Goal: Use online tool/utility: Utilize a website feature to perform a specific function

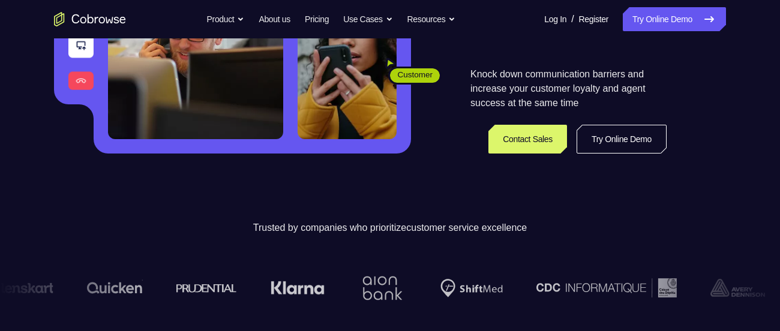
scroll to position [277, 0]
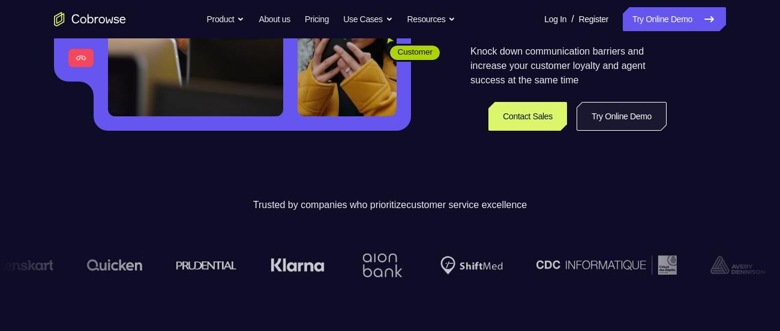
click at [637, 123] on link "Try Online Demo" at bounding box center [622, 116] width 90 height 29
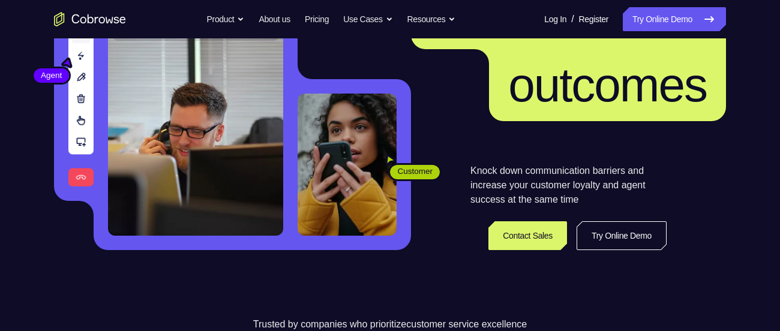
scroll to position [149, 0]
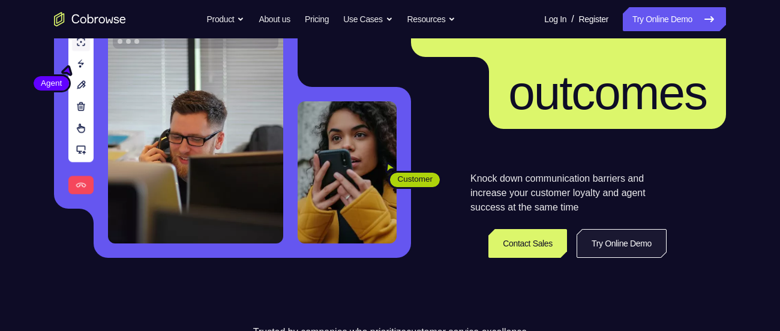
click at [612, 246] on link "Try Online Demo" at bounding box center [622, 243] width 90 height 29
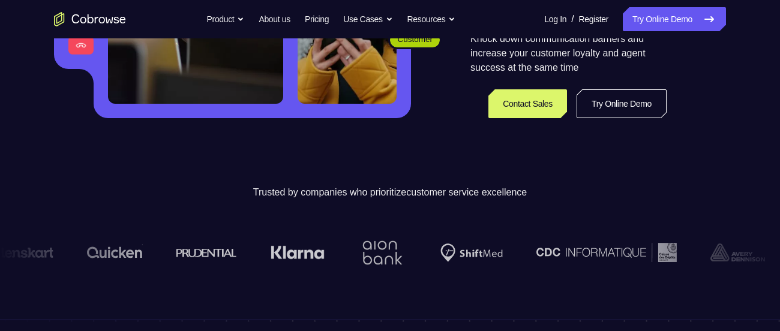
scroll to position [324, 0]
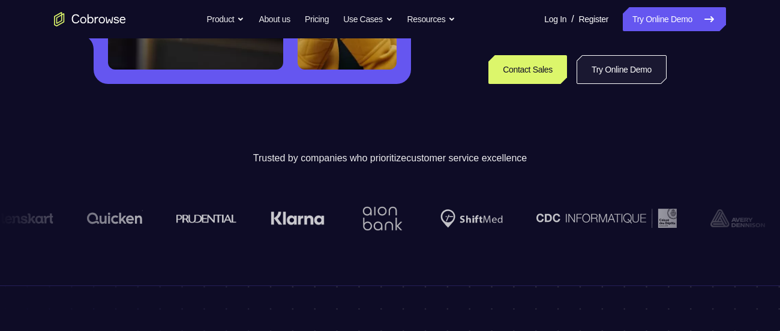
click at [624, 78] on link "Try Online Demo" at bounding box center [622, 69] width 90 height 29
click at [611, 65] on link "Try Online Demo" at bounding box center [622, 69] width 90 height 29
click at [589, 70] on link "Try Online Demo" at bounding box center [622, 69] width 90 height 29
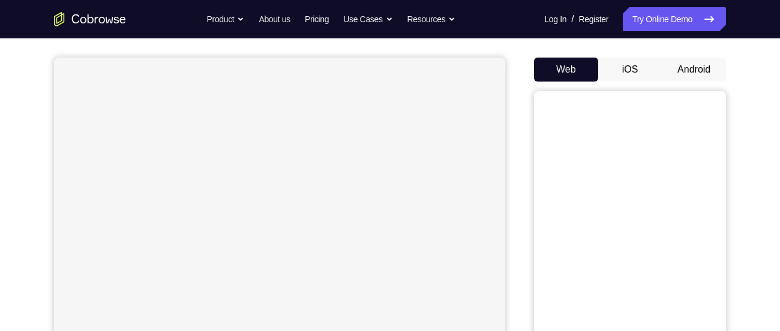
scroll to position [104, 0]
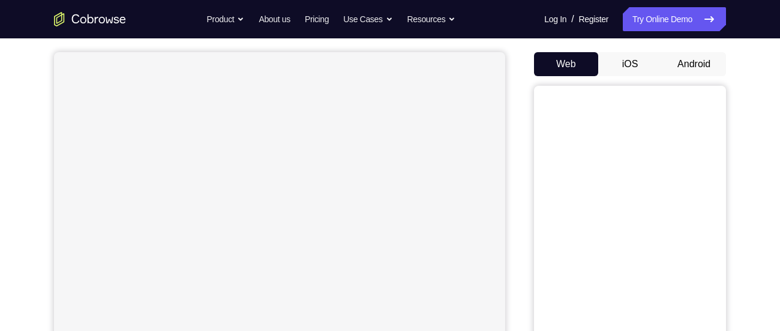
click at [686, 70] on button "Android" at bounding box center [694, 64] width 64 height 24
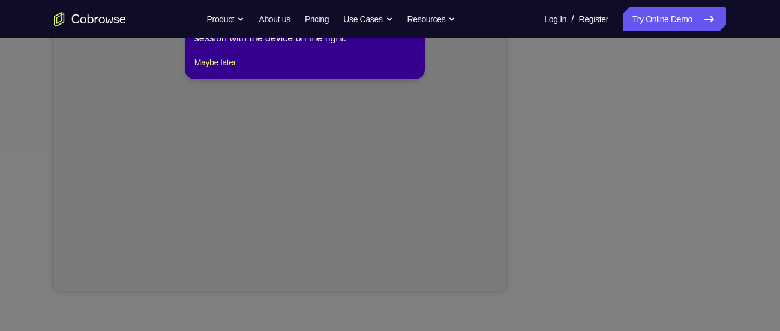
scroll to position [269, 0]
click at [629, 270] on icon at bounding box center [394, 146] width 789 height 369
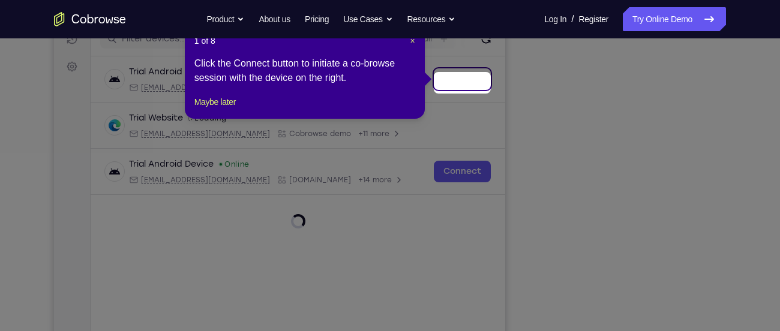
scroll to position [159, 0]
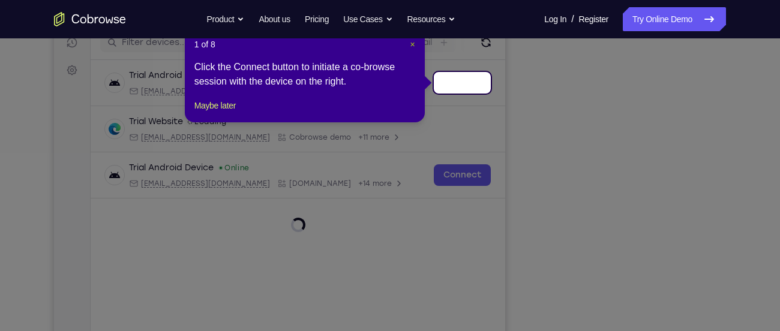
click at [412, 46] on span "×" at bounding box center [413, 45] width 5 height 10
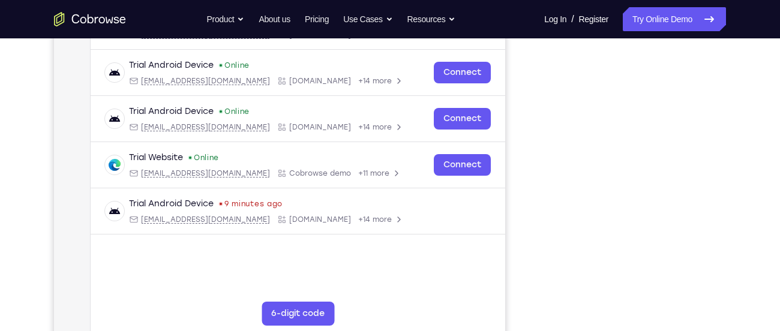
scroll to position [216, 0]
